Goal: Task Accomplishment & Management: Manage account settings

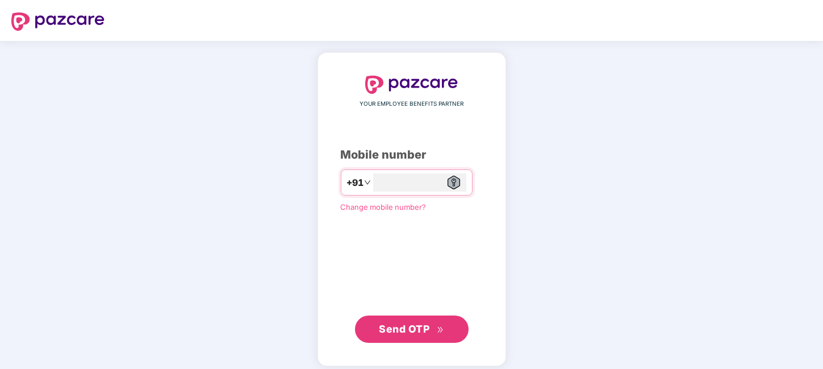
type input "**********"
click at [393, 328] on span "Send OTP" at bounding box center [404, 328] width 51 height 12
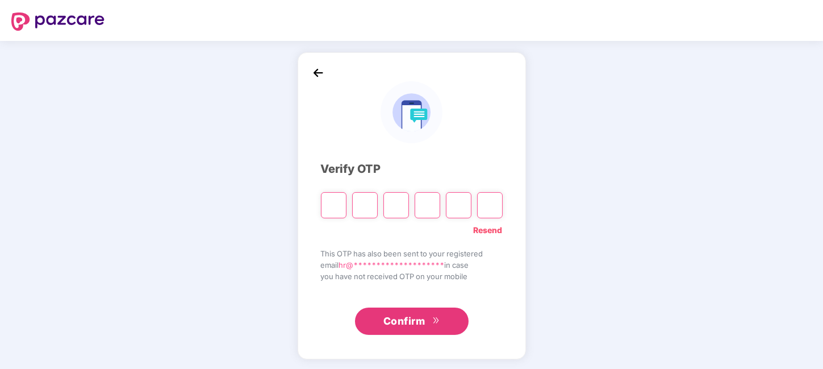
click at [484, 230] on link "Resend" at bounding box center [488, 230] width 29 height 13
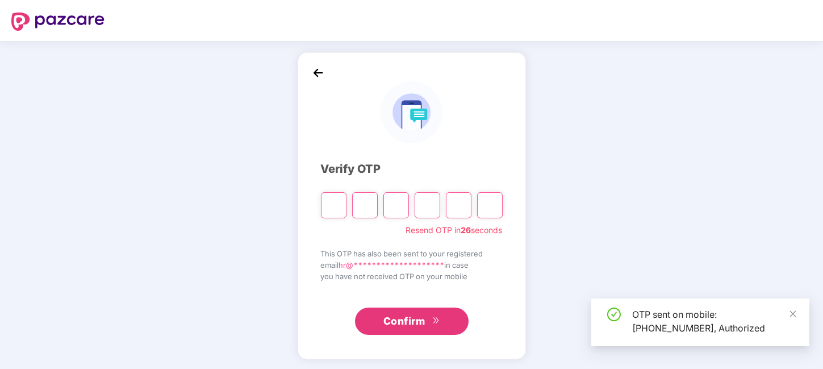
click at [330, 207] on input "Please enter verification code. Digit 1" at bounding box center [334, 205] width 26 height 26
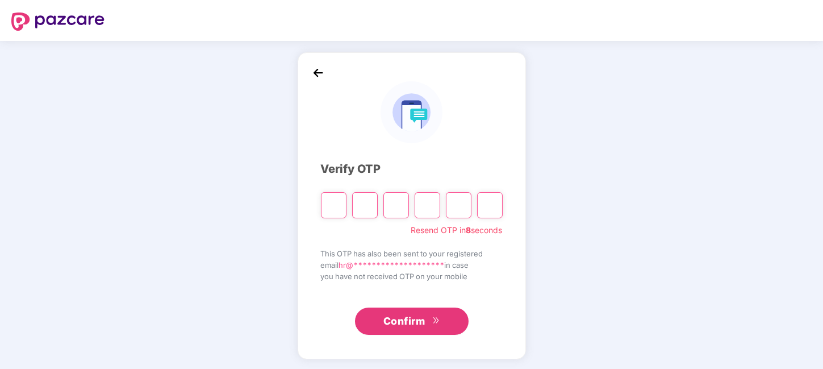
type input "*"
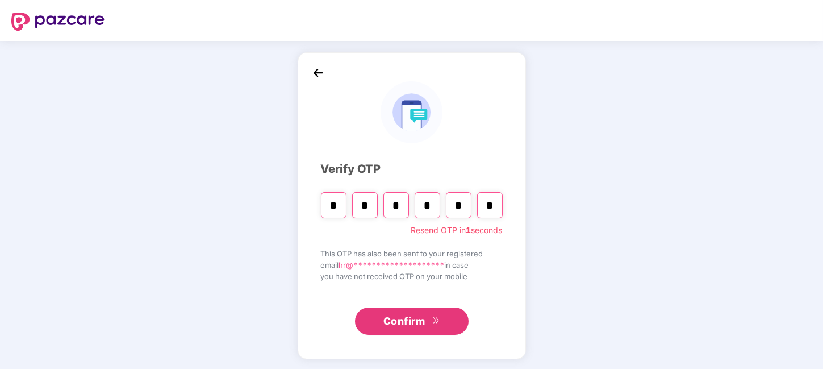
type input "*"
click at [403, 326] on span "Confirm" at bounding box center [405, 321] width 42 height 16
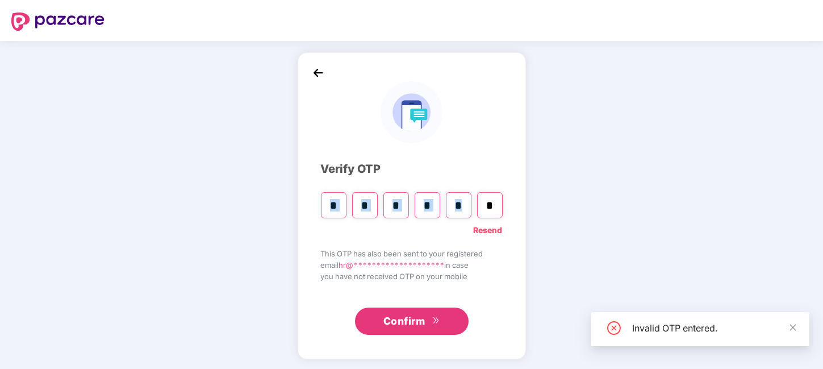
drag, startPoint x: 318, startPoint y: 199, endPoint x: 517, endPoint y: 204, distance: 199.0
click at [517, 204] on div "**********" at bounding box center [412, 205] width 228 height 307
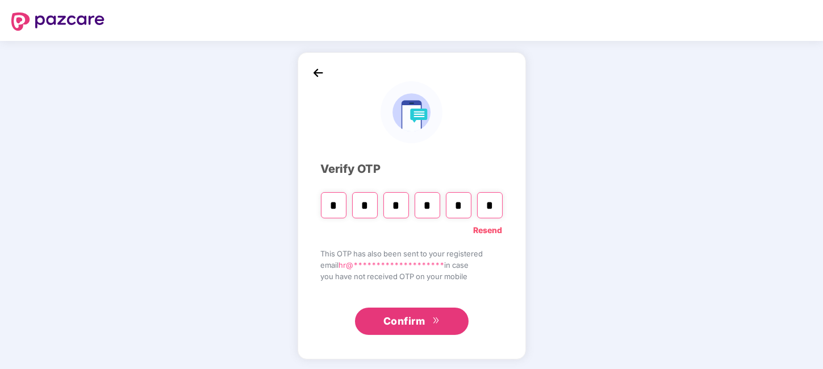
click at [368, 203] on input "*" at bounding box center [365, 205] width 26 height 26
click at [326, 200] on input "*" at bounding box center [334, 205] width 26 height 26
type input "*"
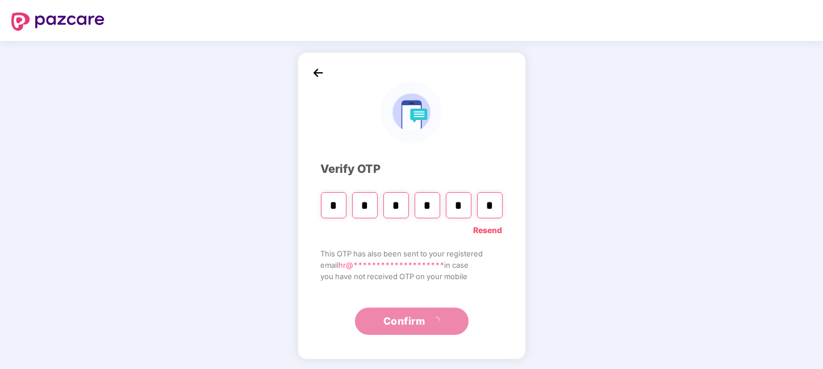
type input "*"
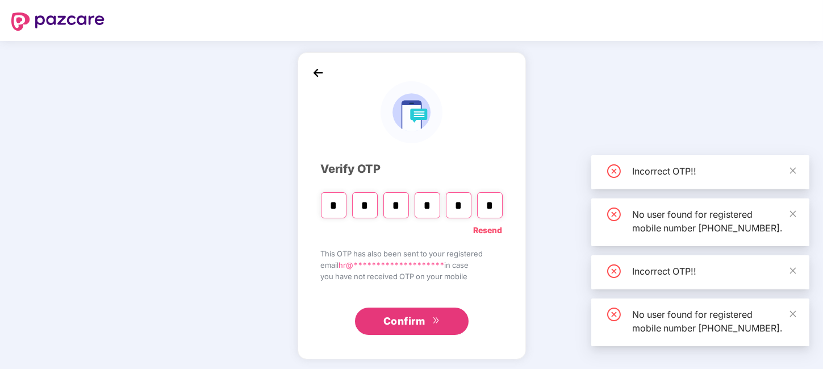
type input "*"
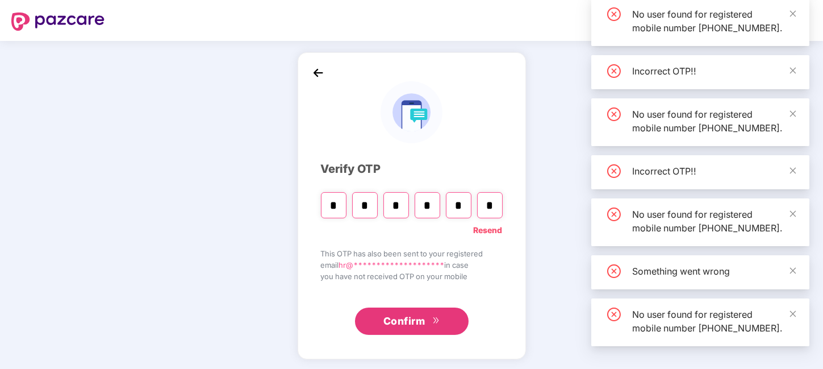
type input "*"
click at [418, 321] on span "Confirm" at bounding box center [405, 321] width 42 height 16
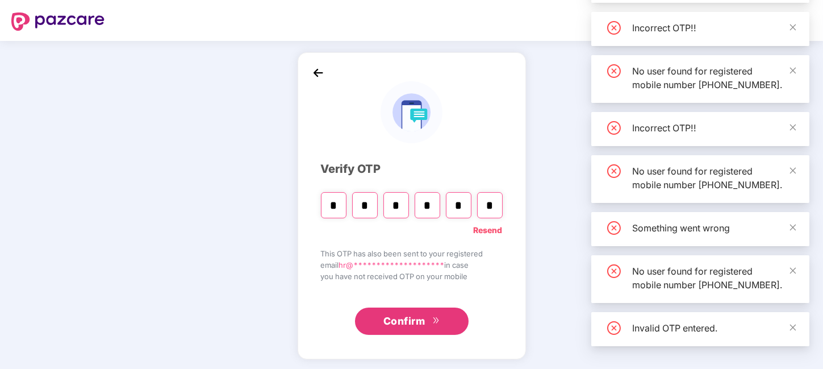
click at [407, 323] on span "Confirm" at bounding box center [405, 321] width 42 height 16
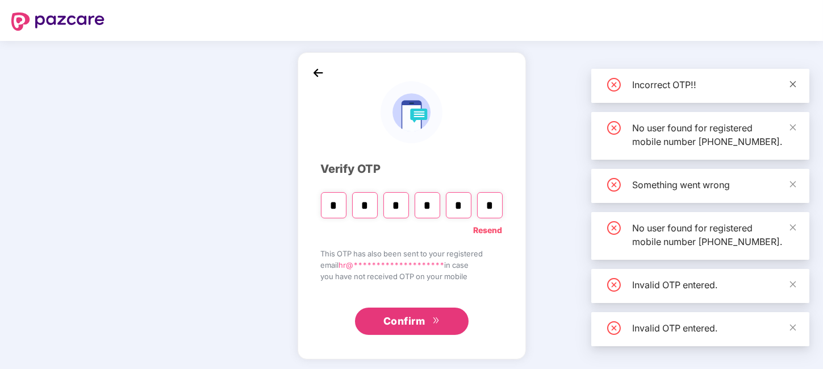
click at [795, 80] on icon "close" at bounding box center [793, 84] width 8 height 8
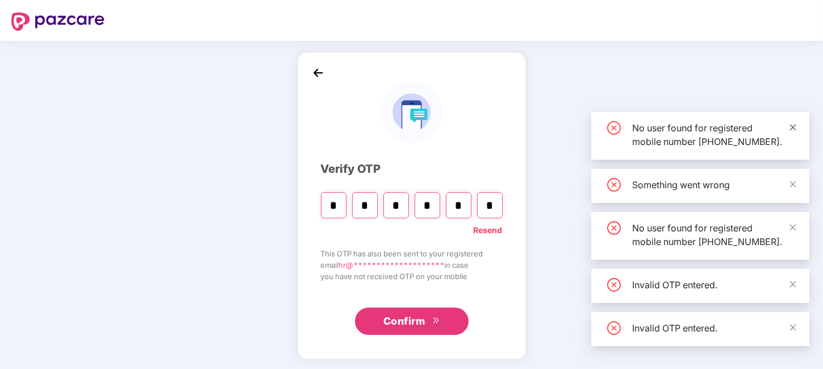
click at [795, 123] on icon "close" at bounding box center [793, 127] width 8 height 8
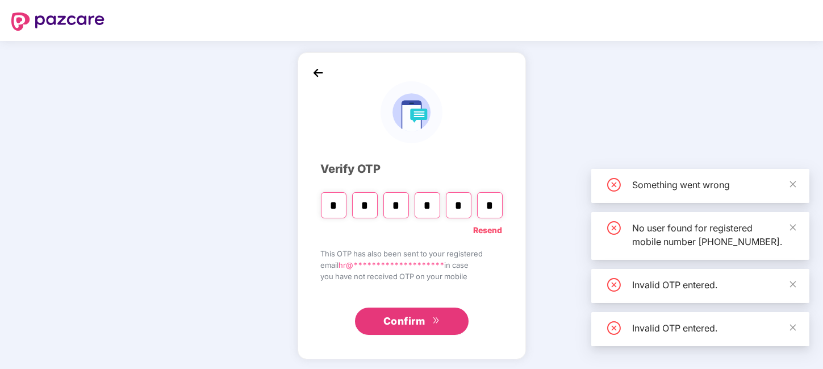
drag, startPoint x: 798, startPoint y: 164, endPoint x: 798, endPoint y: 171, distance: 6.8
click at [798, 169] on div "Something went wrong" at bounding box center [701, 186] width 218 height 34
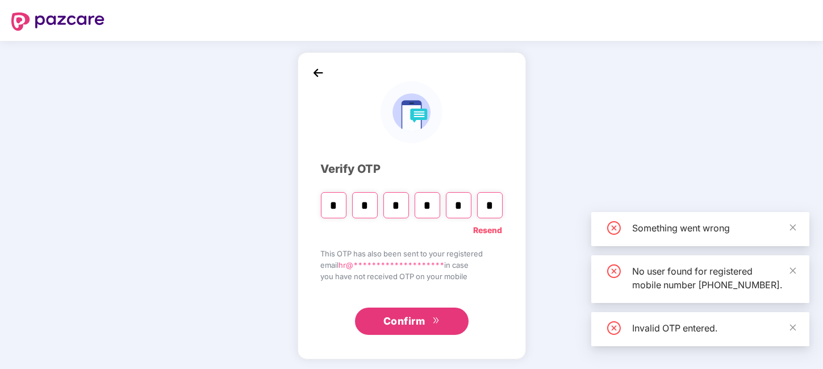
click at [792, 174] on div "**********" at bounding box center [411, 206] width 823 height 330
click at [797, 215] on div "Something went wrong" at bounding box center [701, 229] width 218 height 34
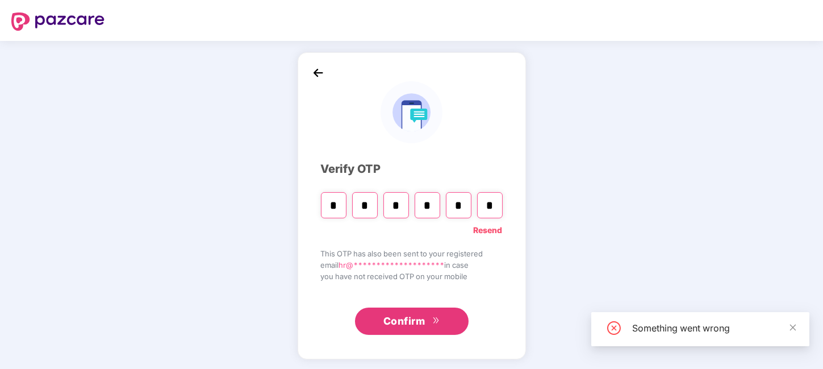
click at [794, 259] on div "**********" at bounding box center [411, 206] width 823 height 330
drag, startPoint x: 793, startPoint y: 328, endPoint x: 803, endPoint y: 293, distance: 37.1
click at [794, 328] on icon "close" at bounding box center [793, 327] width 8 height 8
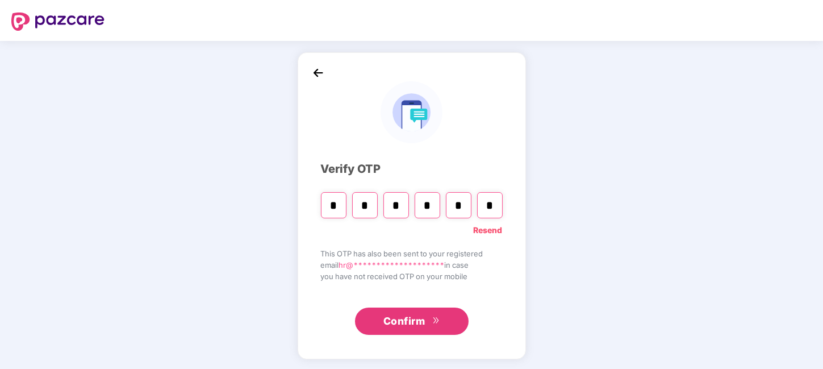
click at [485, 228] on link "Resend" at bounding box center [488, 230] width 29 height 13
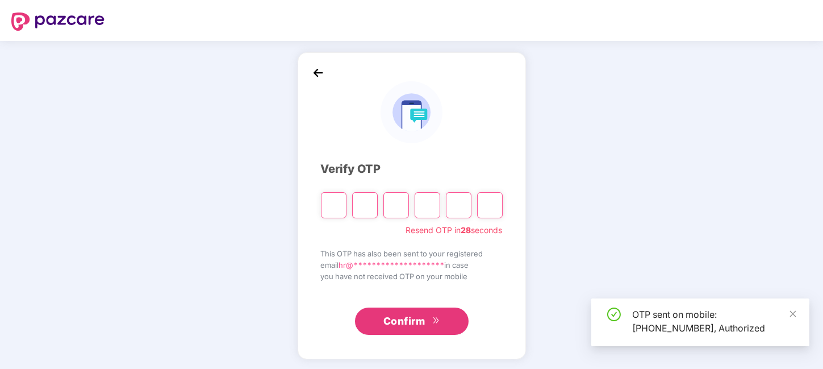
click at [336, 200] on input "Please enter verification code. Digit 1" at bounding box center [334, 205] width 26 height 26
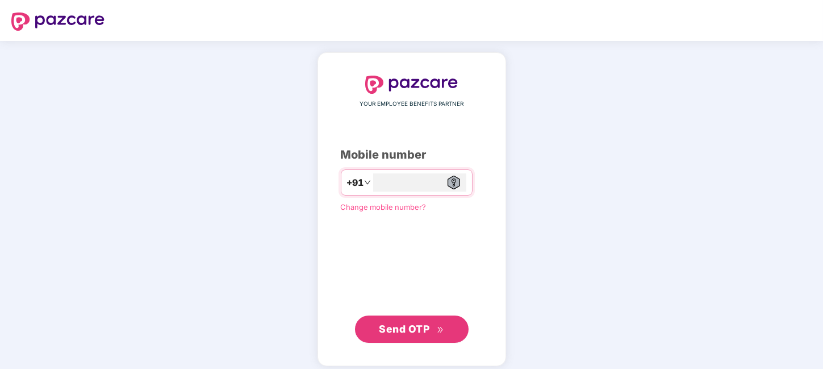
type input "**********"
click at [393, 333] on span "Send OTP" at bounding box center [404, 329] width 51 height 12
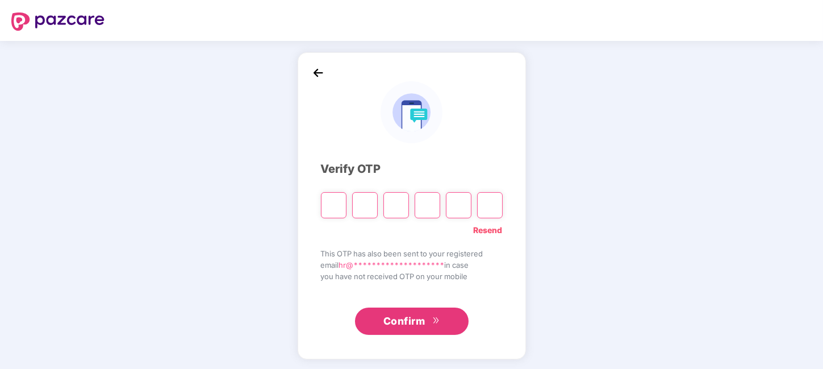
type input "*"
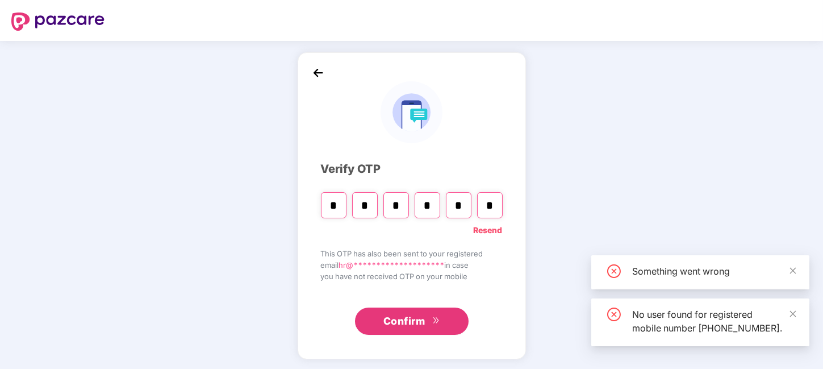
type input "*"
click at [400, 318] on span "Confirm" at bounding box center [405, 321] width 42 height 16
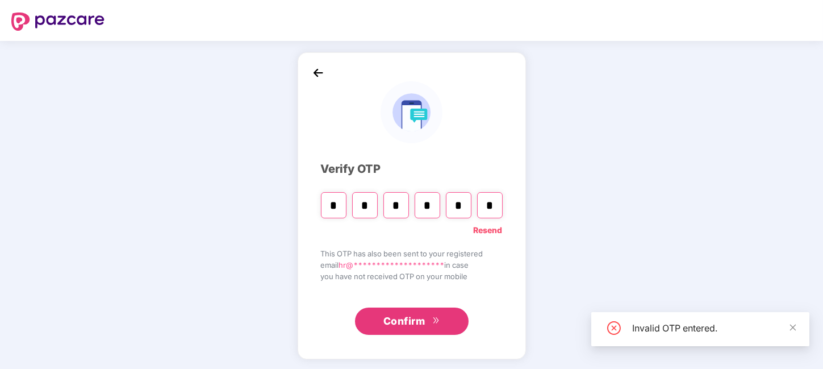
click at [402, 323] on span "Confirm" at bounding box center [405, 321] width 42 height 16
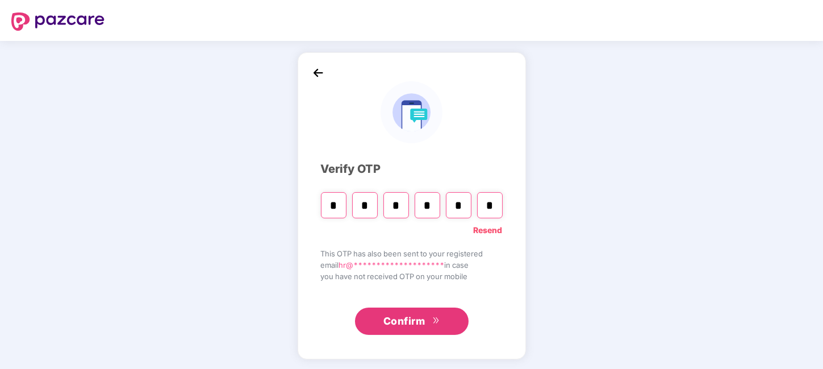
click at [330, 201] on input "*" at bounding box center [334, 205] width 26 height 26
type input "*"
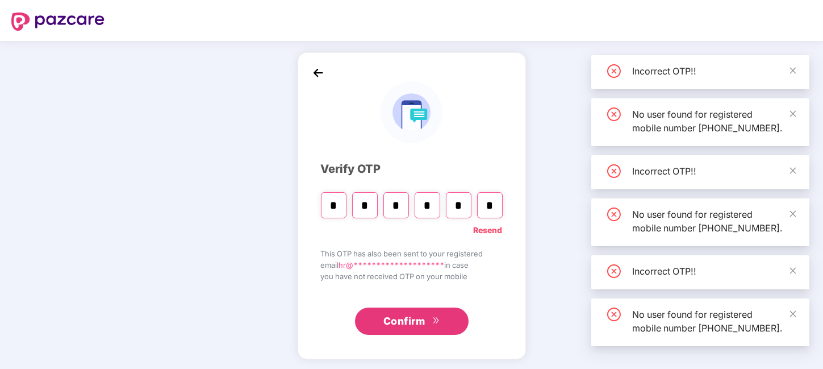
type input "*"
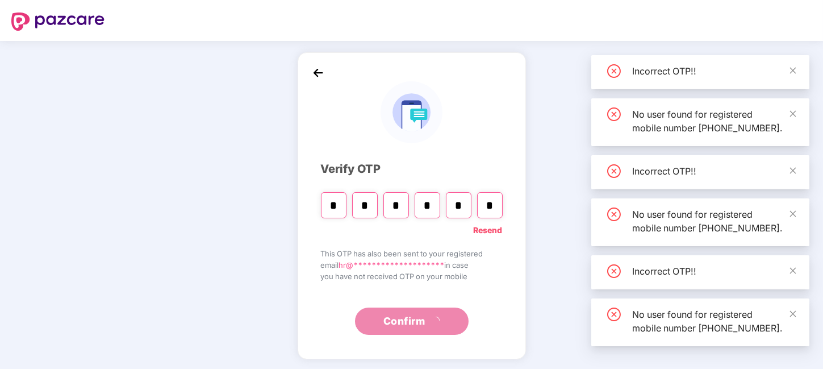
type input "*"
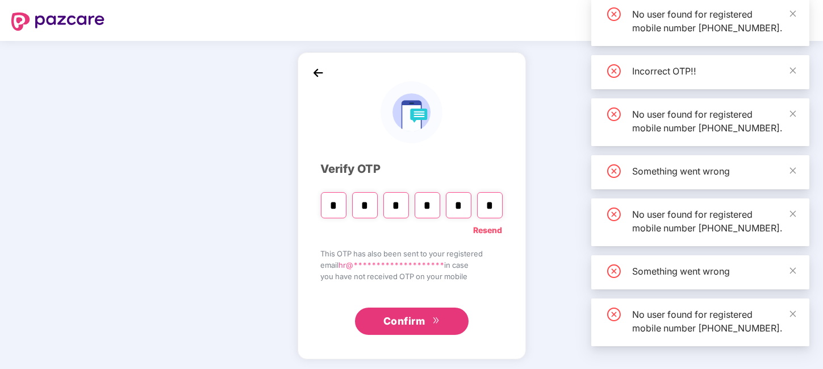
type input "*"
click at [394, 318] on span "Confirm" at bounding box center [405, 321] width 42 height 16
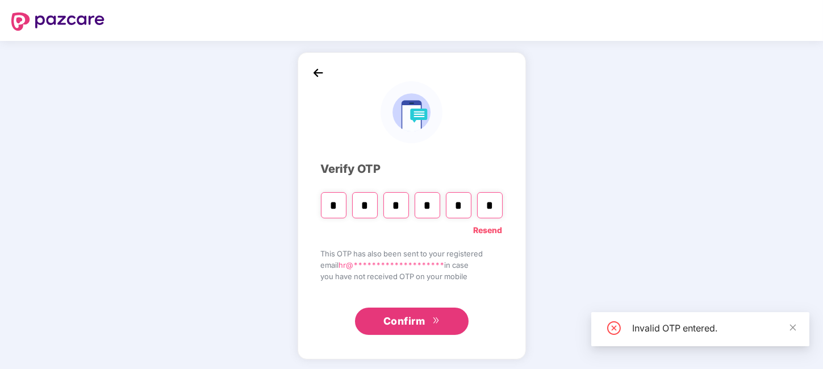
click at [395, 321] on span "Confirm" at bounding box center [405, 321] width 42 height 16
